Goal: Task Accomplishment & Management: Use online tool/utility

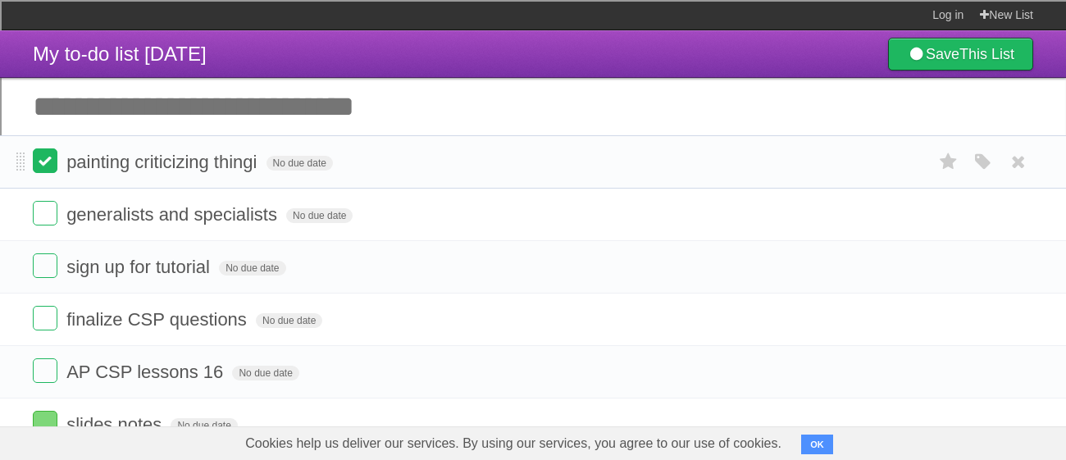
click at [52, 162] on label at bounding box center [45, 160] width 25 height 25
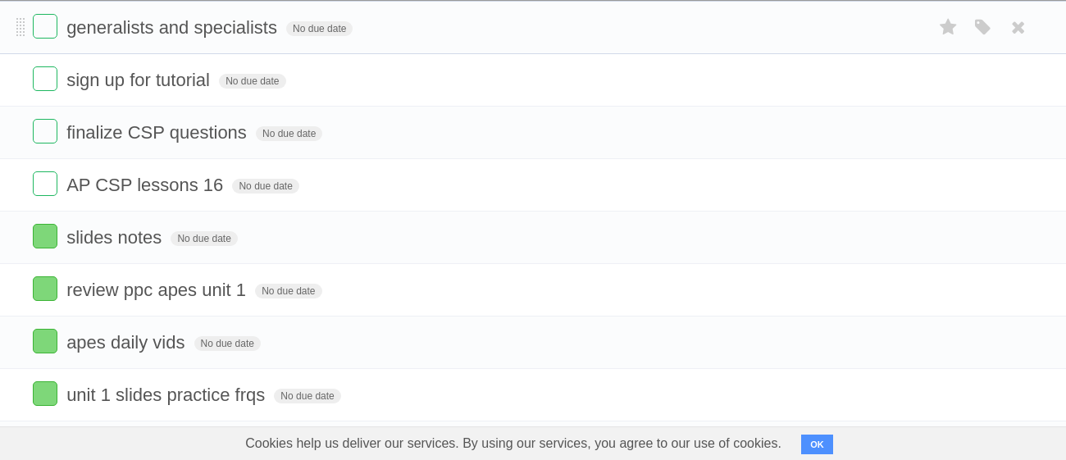
scroll to position [144, 0]
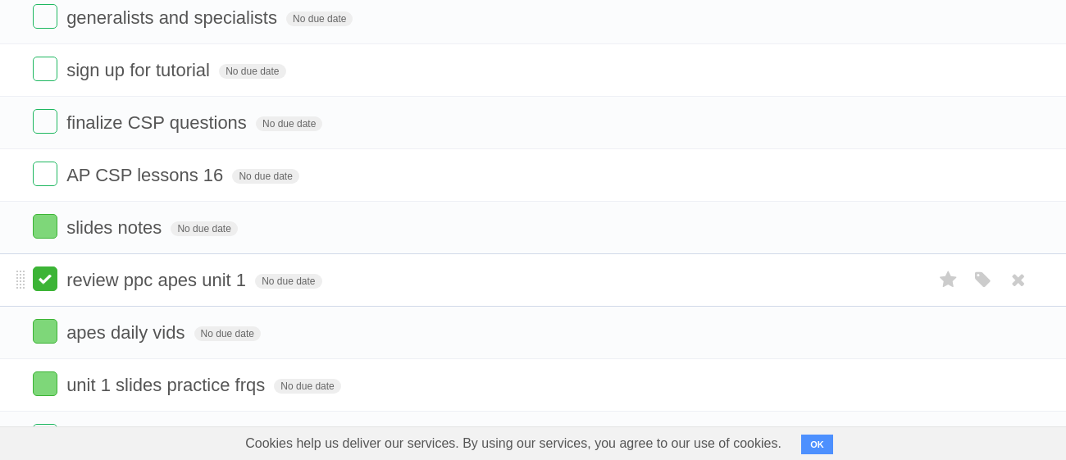
click at [52, 271] on label at bounding box center [45, 279] width 25 height 25
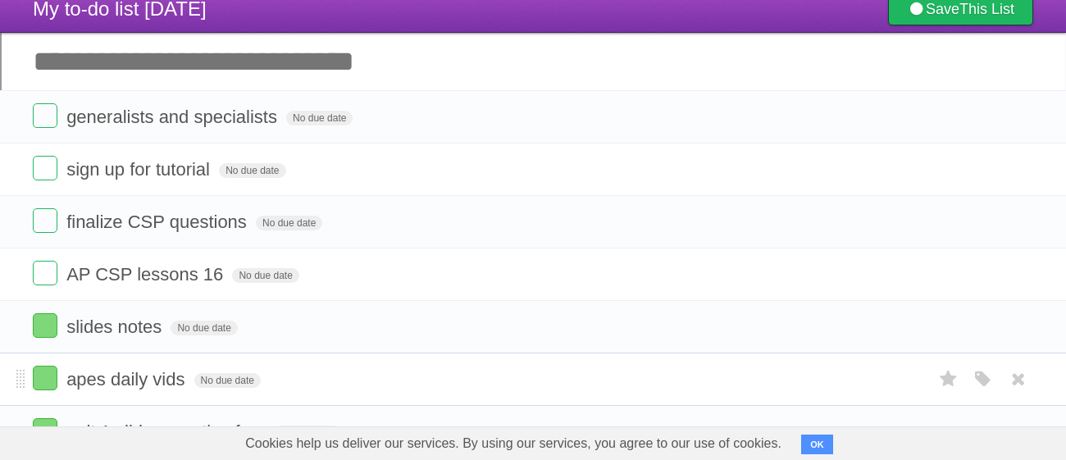
scroll to position [0, 0]
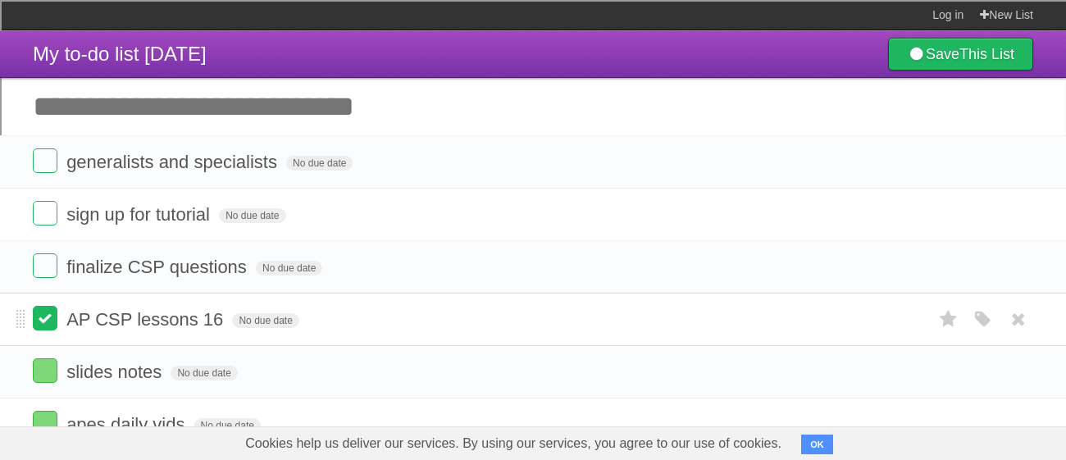
click at [43, 318] on label at bounding box center [45, 318] width 25 height 25
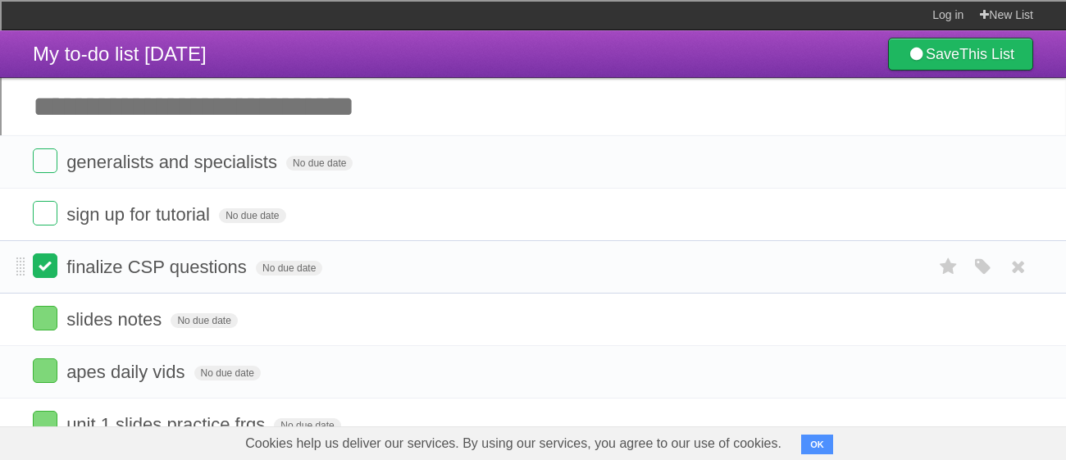
click at [44, 265] on label at bounding box center [45, 265] width 25 height 25
click at [34, 217] on label at bounding box center [45, 213] width 25 height 25
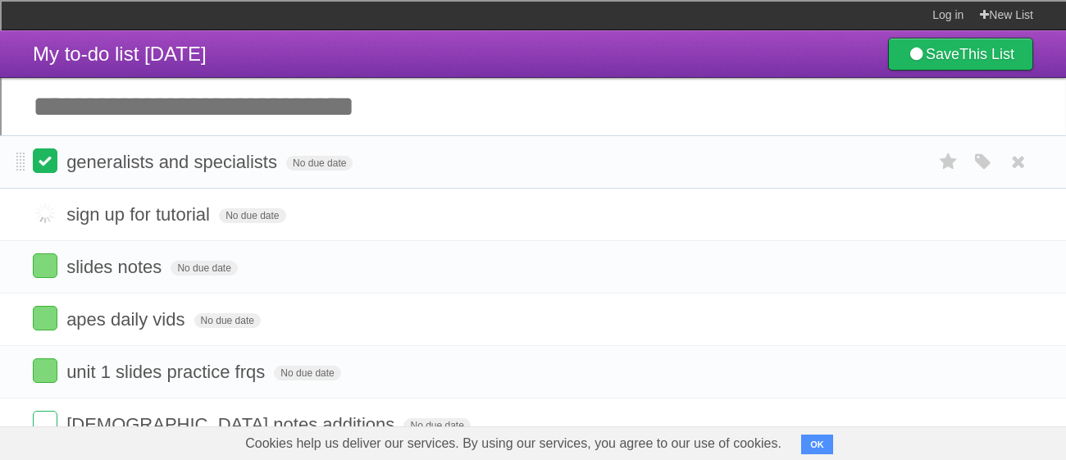
click at [47, 167] on label at bounding box center [45, 160] width 25 height 25
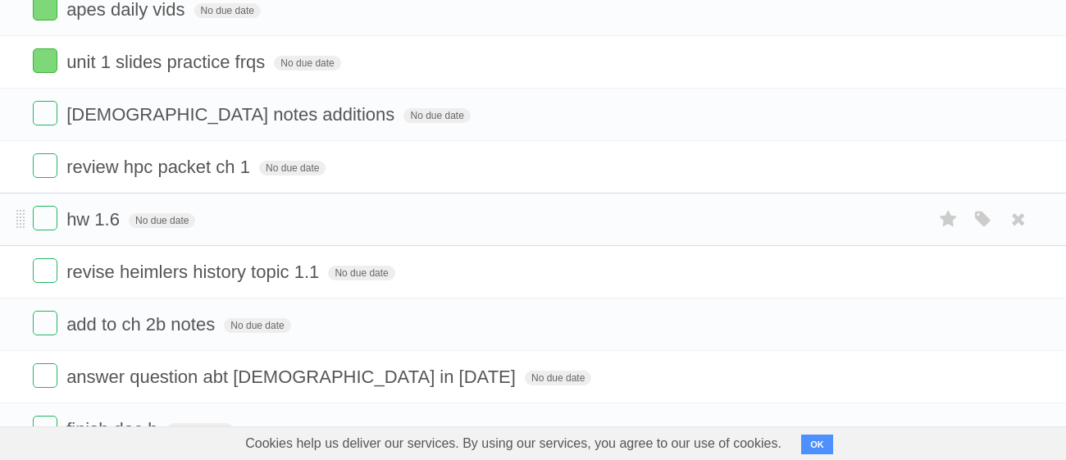
scroll to position [205, 0]
click at [46, 217] on label at bounding box center [45, 218] width 25 height 25
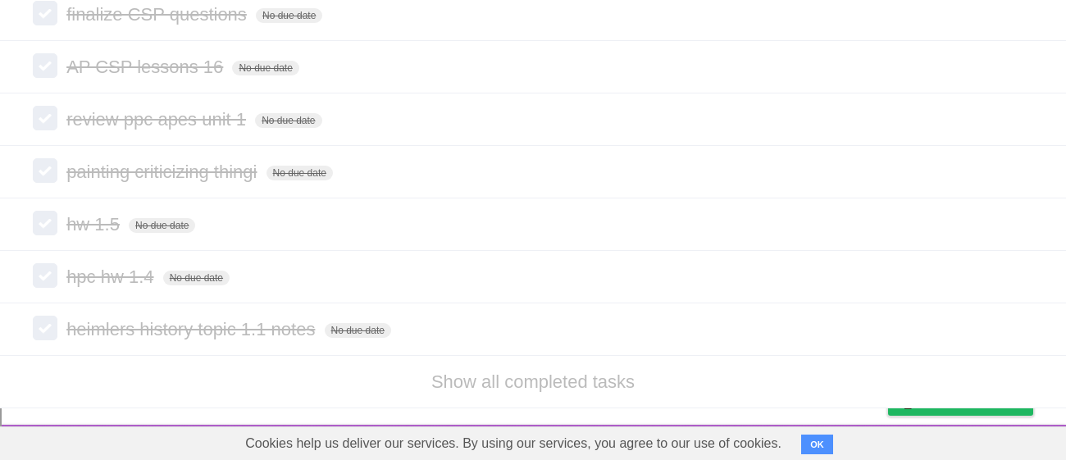
scroll to position [0, 0]
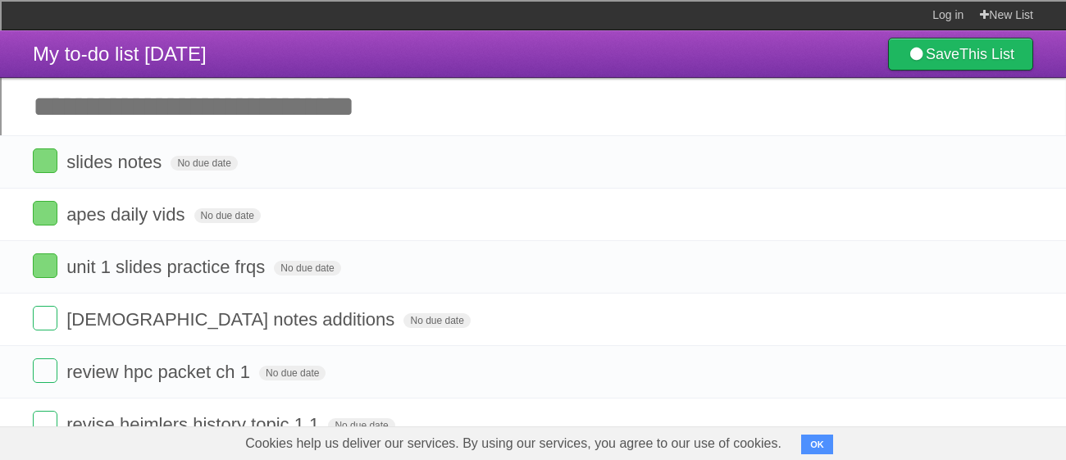
click at [171, 91] on input "Add another task" at bounding box center [533, 106] width 1066 height 57
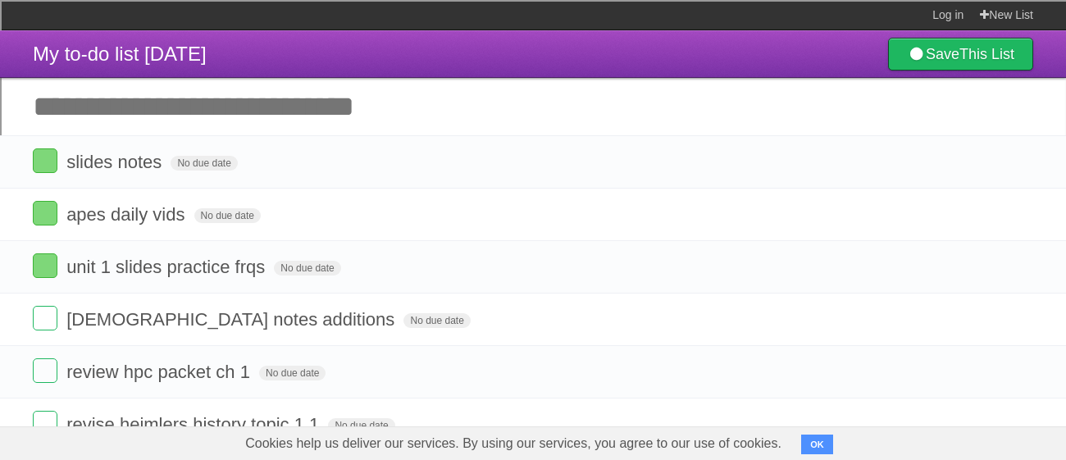
click at [171, 91] on input "Add another task" at bounding box center [533, 106] width 1066 height 57
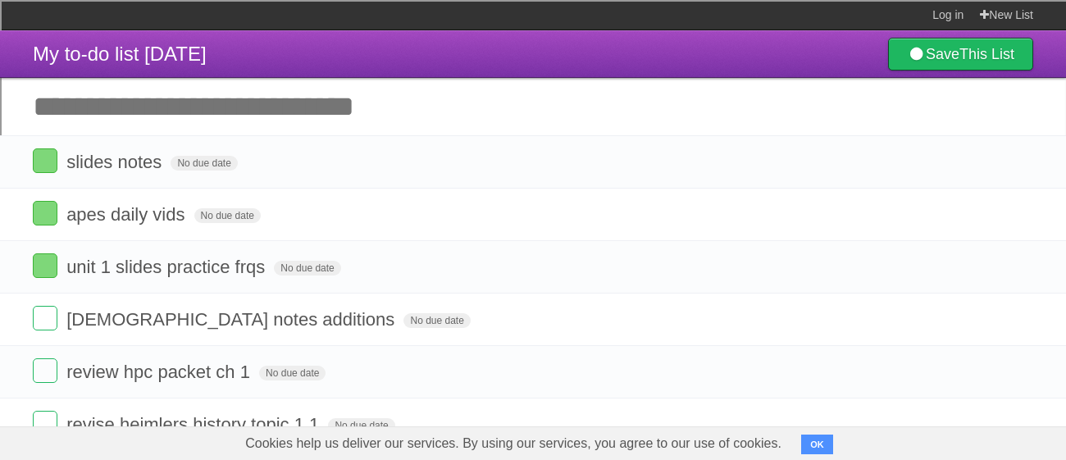
click at [171, 91] on input "Add another task" at bounding box center [533, 106] width 1066 height 57
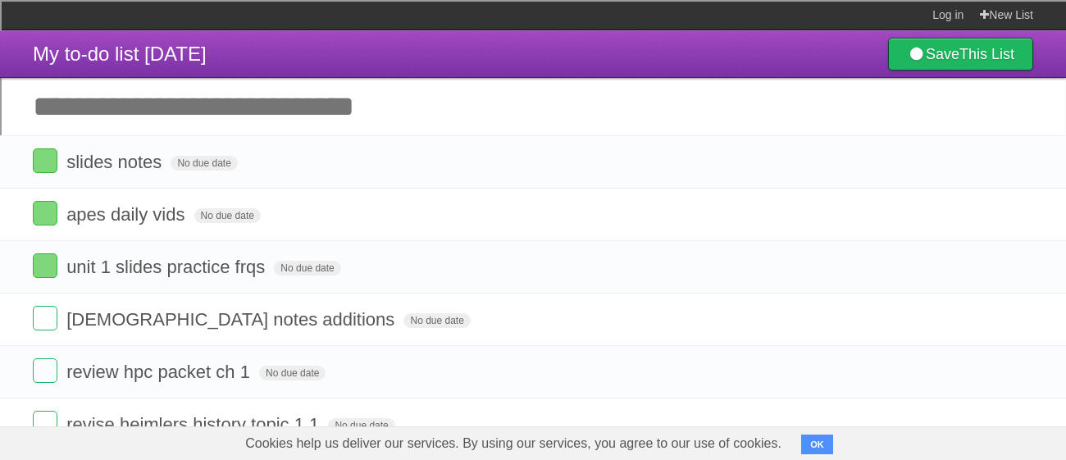
click at [171, 91] on input "Add another task" at bounding box center [533, 106] width 1066 height 57
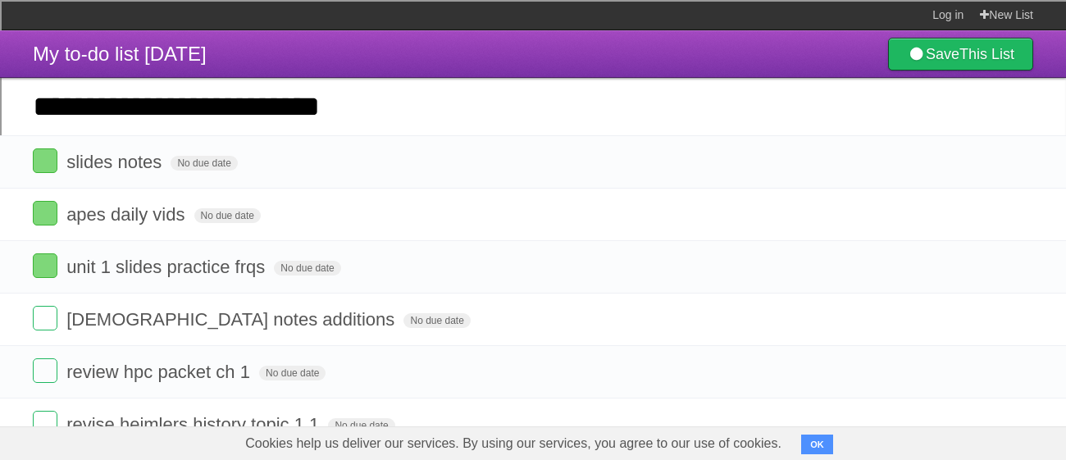
type input "**********"
click input "*********" at bounding box center [0, 0] width 0 height 0
